Goal: Check status

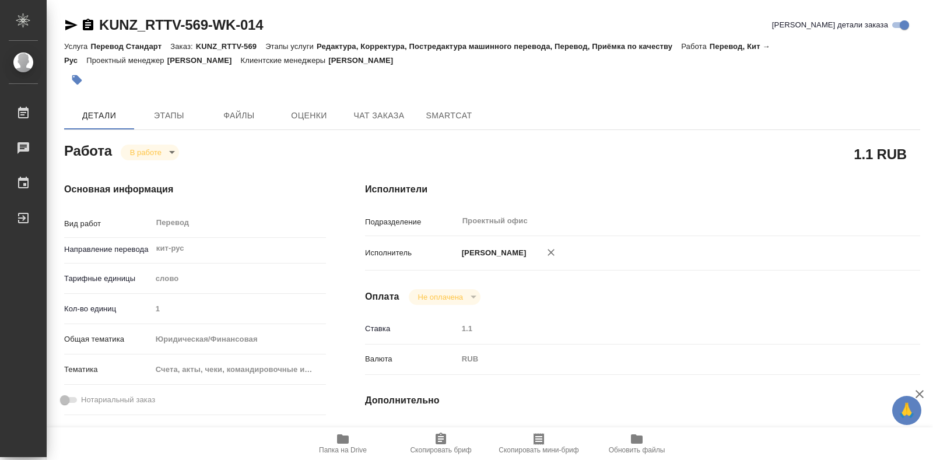
type textarea "x"
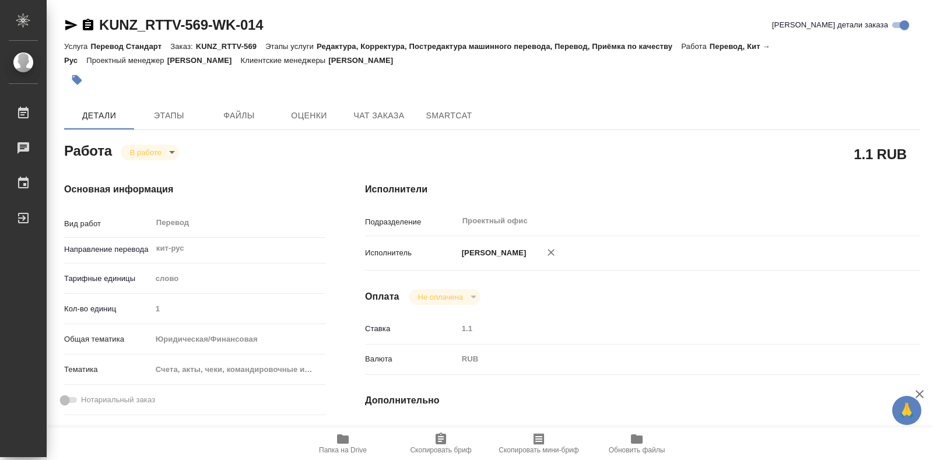
type textarea "x"
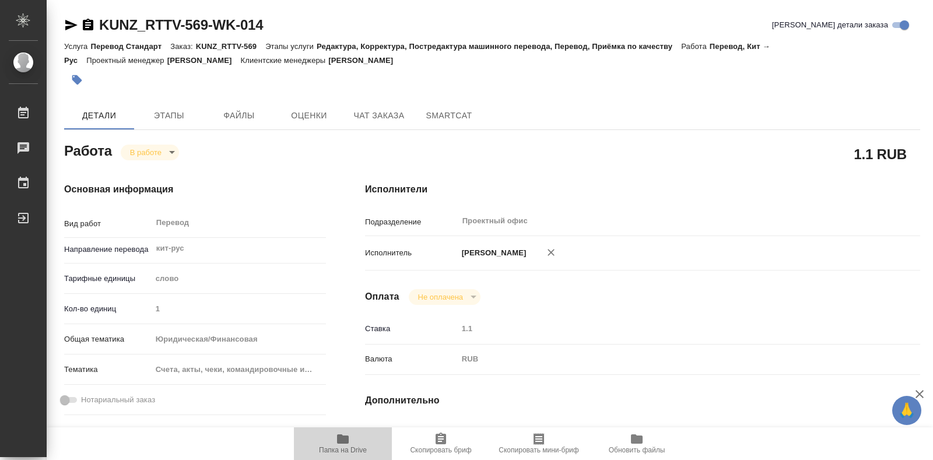
click at [350, 439] on span "Папка на Drive" at bounding box center [343, 443] width 84 height 22
type textarea "x"
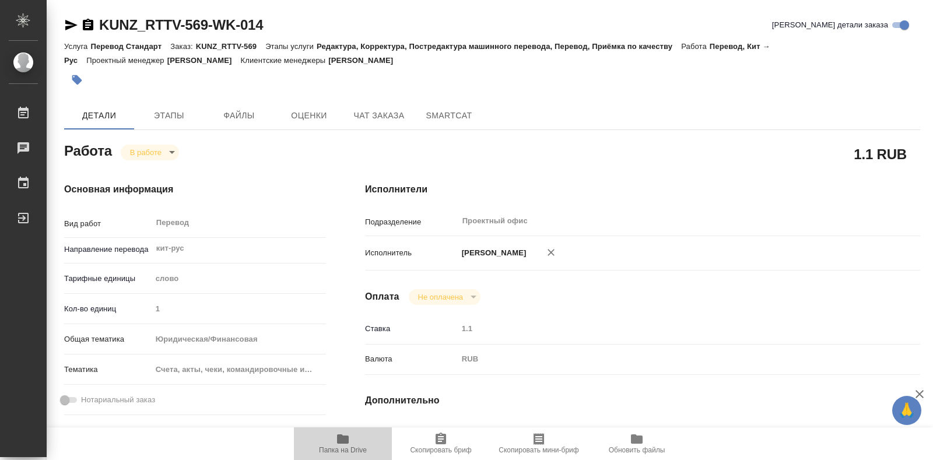
type textarea "x"
click at [159, 152] on body "🙏 .cls-1 fill:#fff; AWATERA Bogomazov Maksim Работы 0 Чаты График Выйти KUNZ_RT…" at bounding box center [466, 230] width 933 height 460
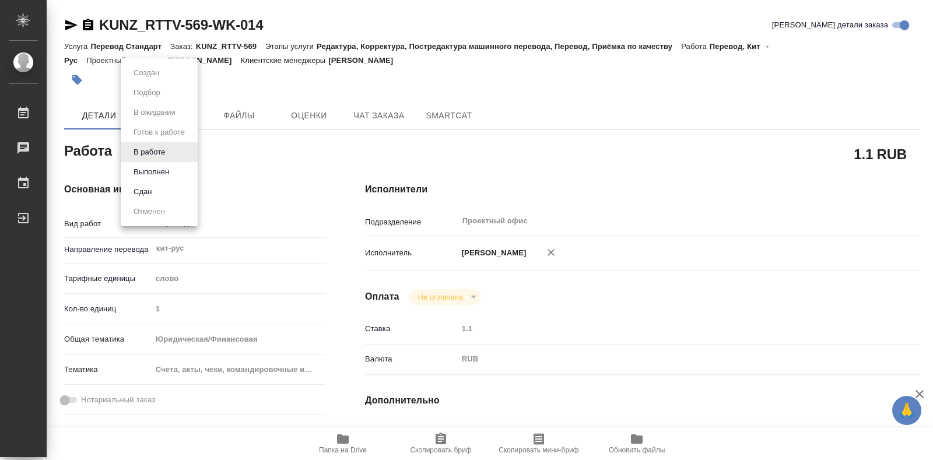
click at [163, 188] on li "Сдан" at bounding box center [159, 192] width 77 height 20
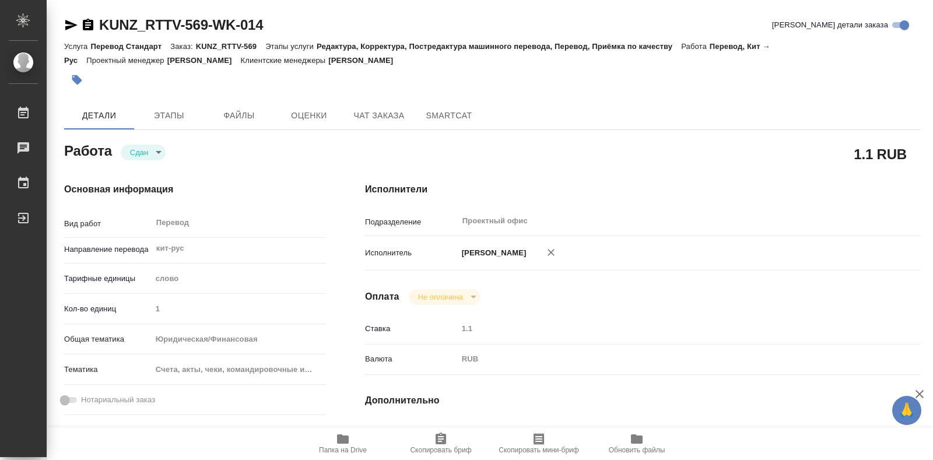
type textarea "x"
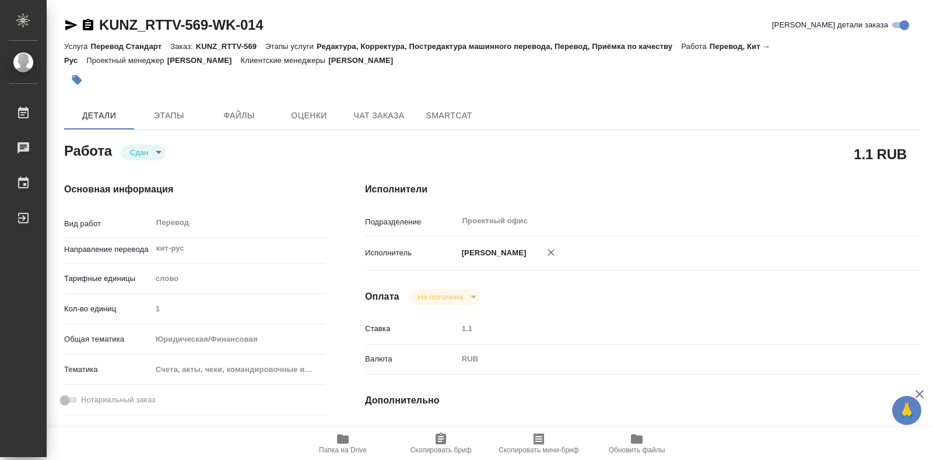
type textarea "x"
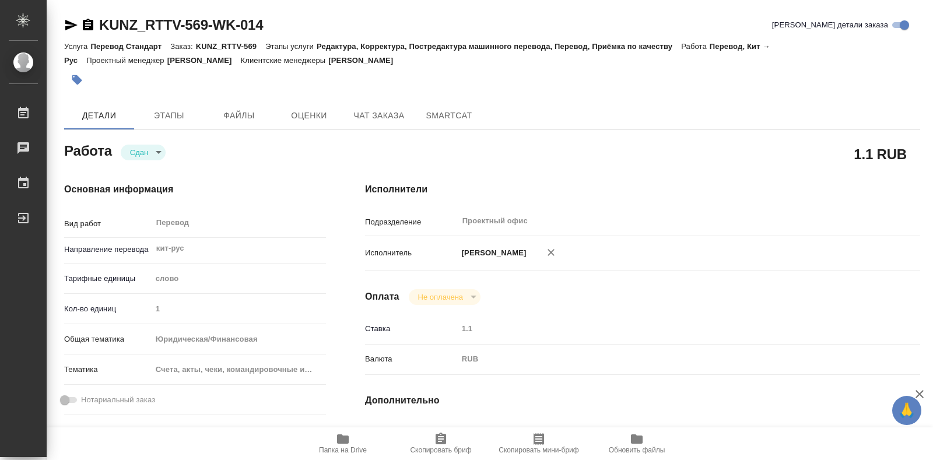
type textarea "x"
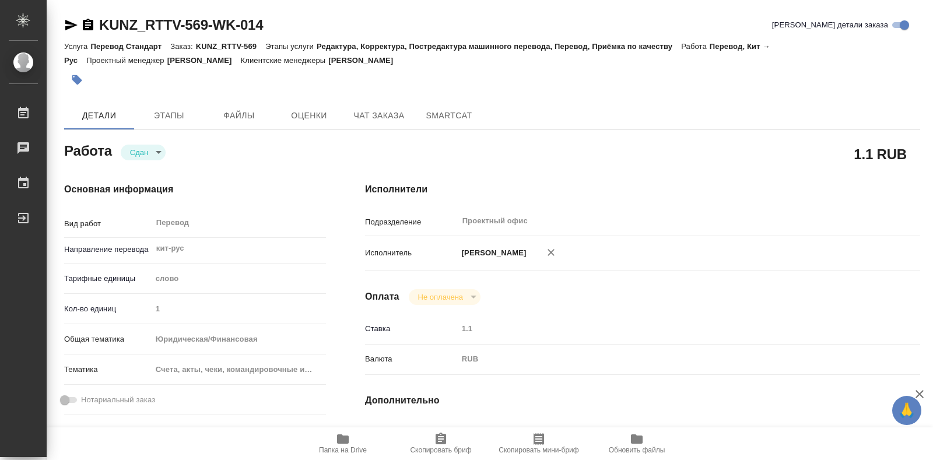
click at [159, 306] on input "1" at bounding box center [239, 308] width 175 height 17
